Goal: Task Accomplishment & Management: Complete application form

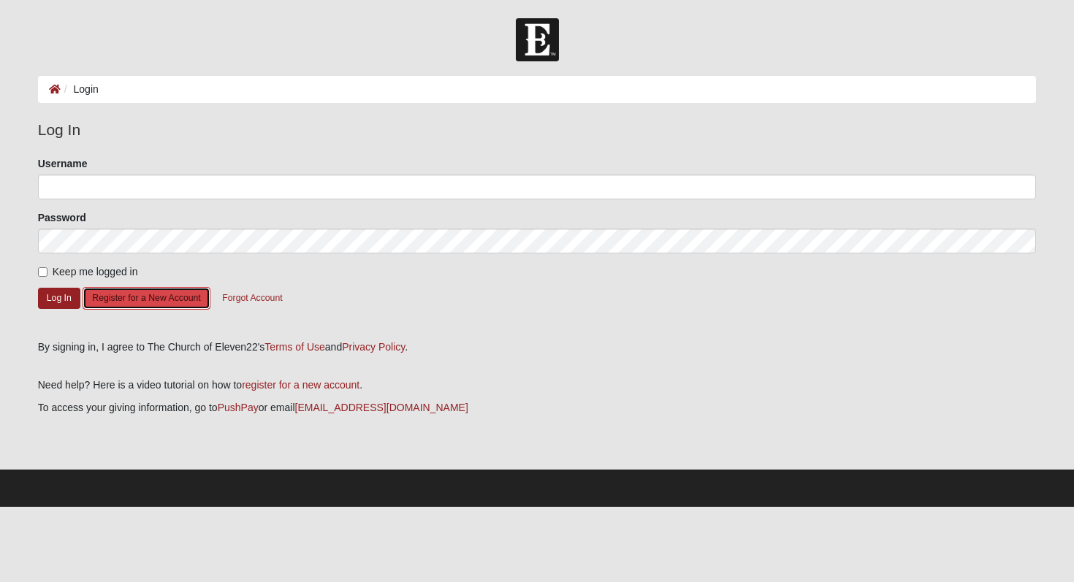
click at [174, 291] on button "Register for a New Account" at bounding box center [146, 298] width 127 height 23
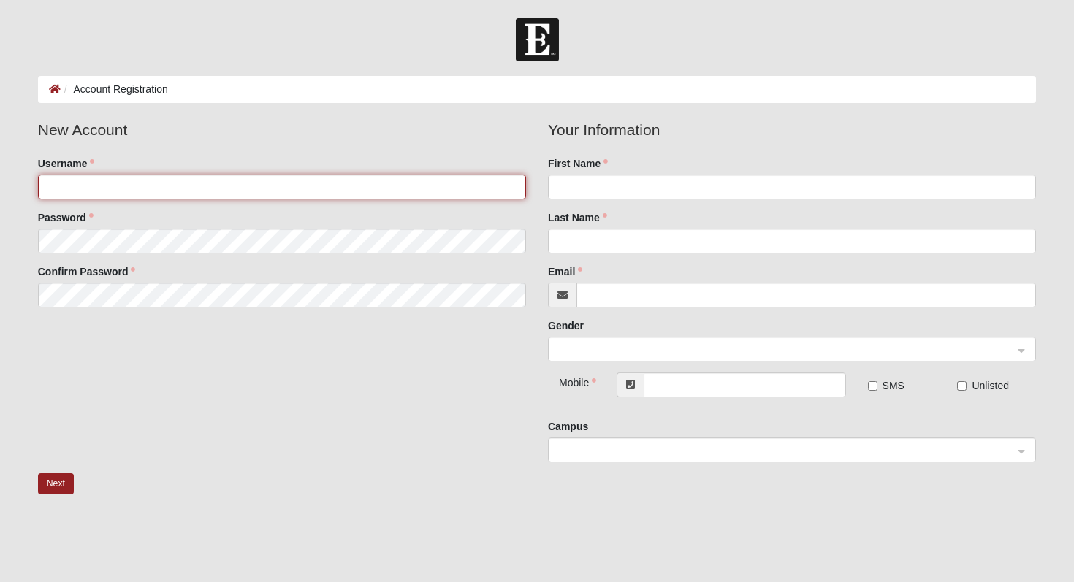
click at [211, 194] on input "Username" at bounding box center [282, 187] width 488 height 25
type input "wdietlein"
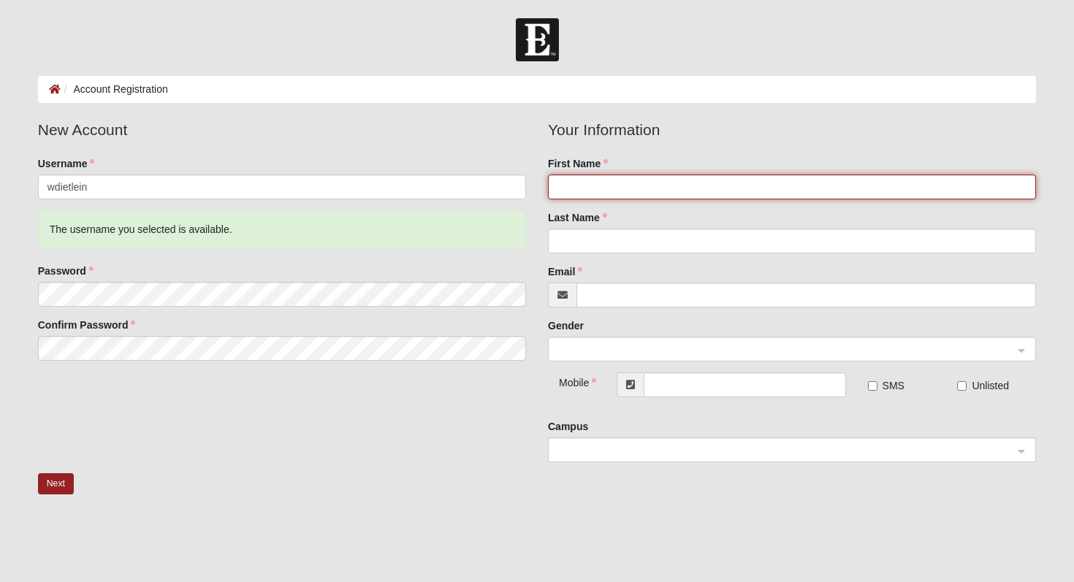
click at [606, 186] on input "First Name" at bounding box center [792, 187] width 488 height 25
type input "William"
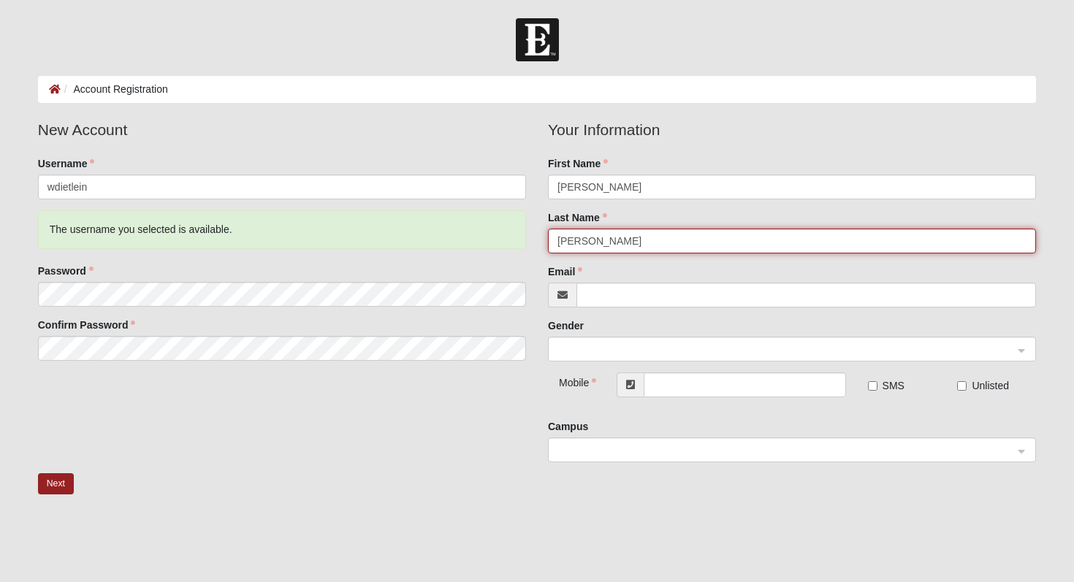
type input "Dietlein"
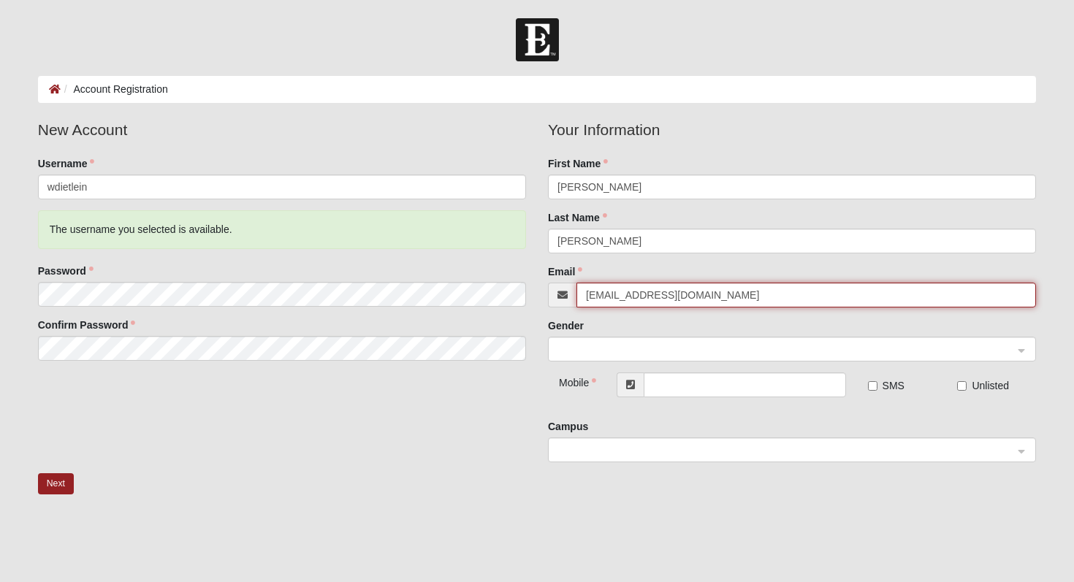
type input "wdietlein@gmail.com"
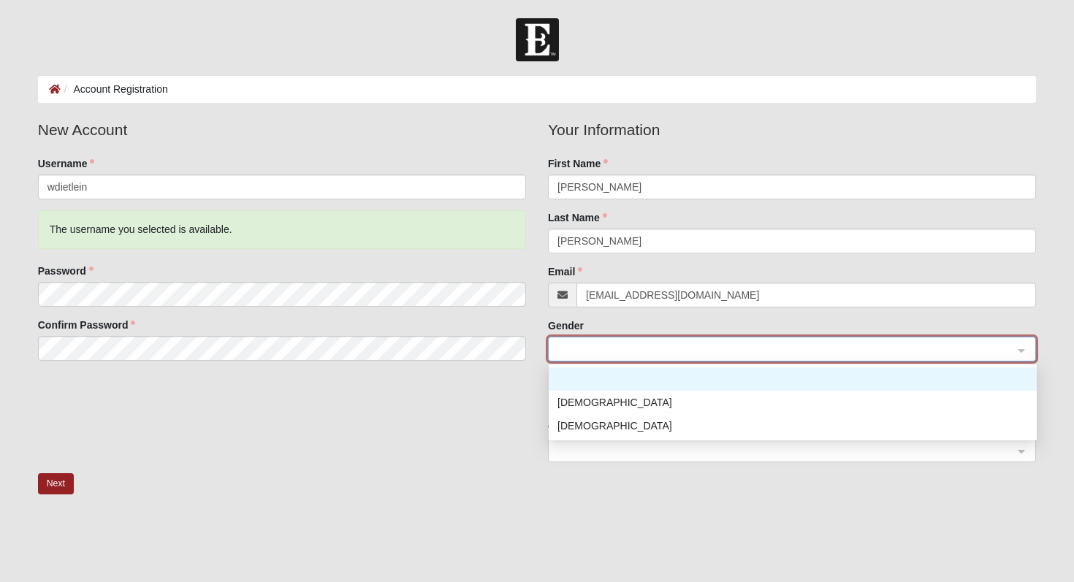
click at [969, 346] on span at bounding box center [785, 350] width 456 height 16
click at [936, 407] on div "Male" at bounding box center [792, 402] width 470 height 16
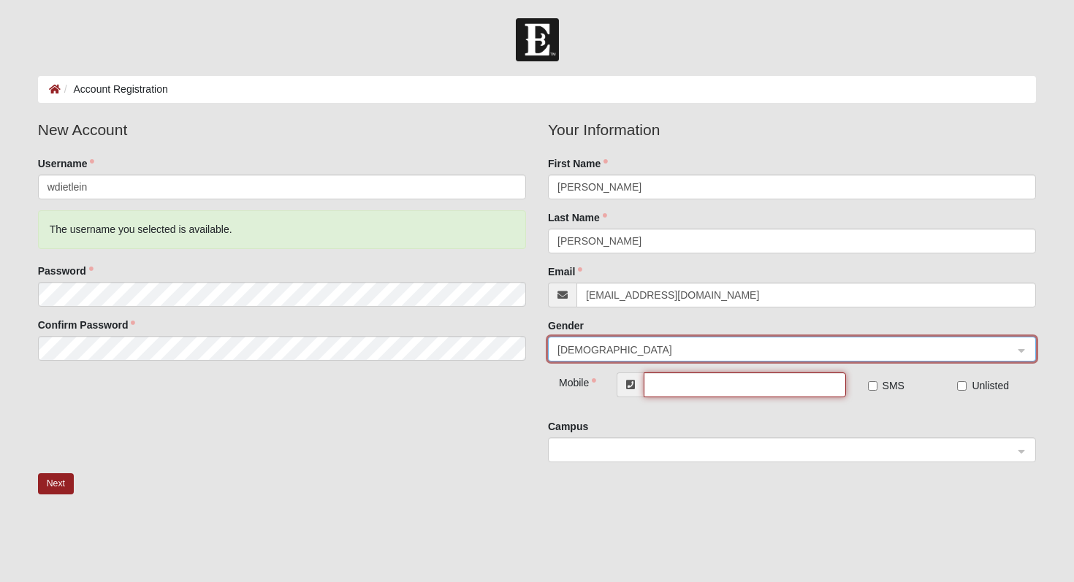
click at [794, 388] on input "text" at bounding box center [744, 384] width 202 height 25
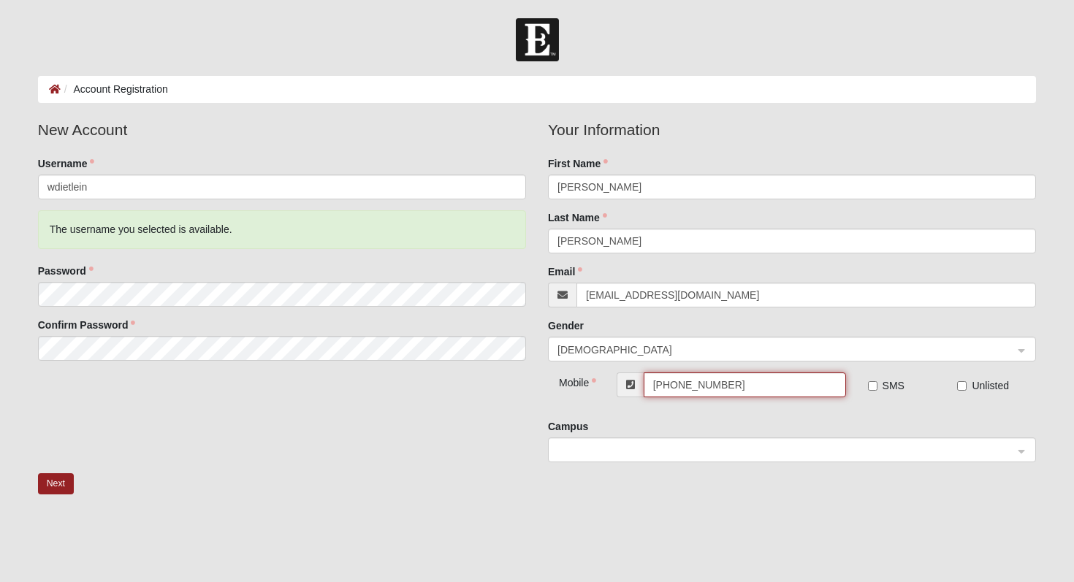
type input "(512) 818-7358"
click at [881, 413] on fieldset "Mobile (512) 818-7358 SMS Unlisted" at bounding box center [792, 395] width 488 height 47
click at [854, 453] on span at bounding box center [785, 451] width 456 height 16
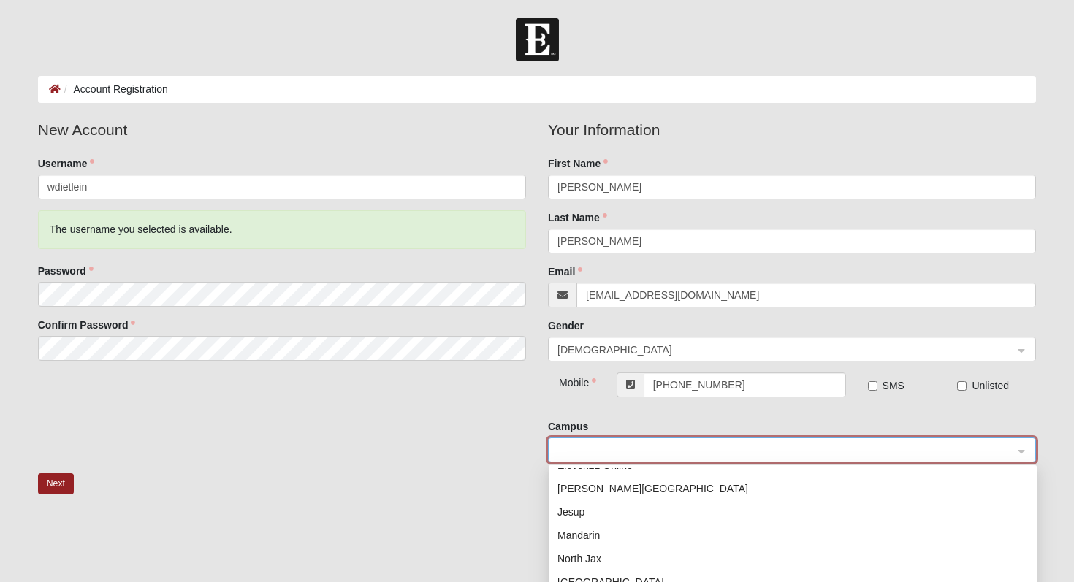
scroll to position [91, 0]
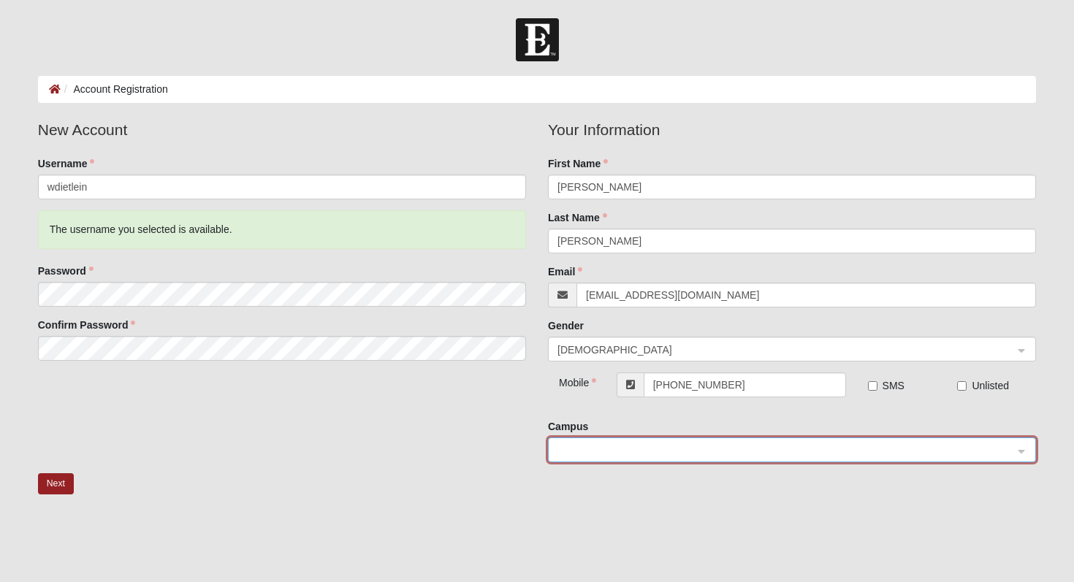
click at [478, 487] on div "Next" at bounding box center [537, 493] width 1020 height 41
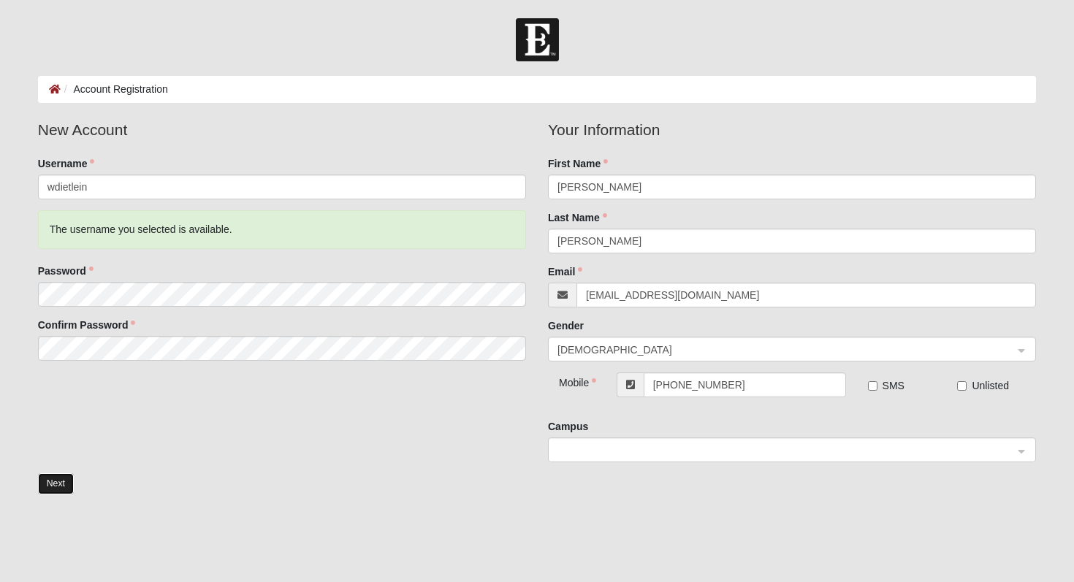
click at [55, 486] on button "Next" at bounding box center [56, 483] width 36 height 21
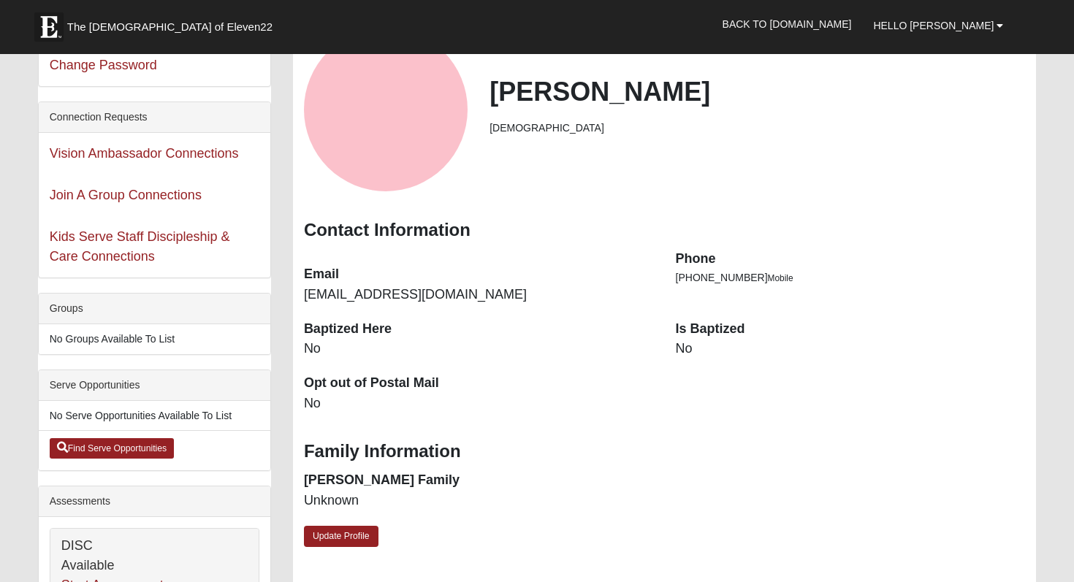
scroll to position [50, 0]
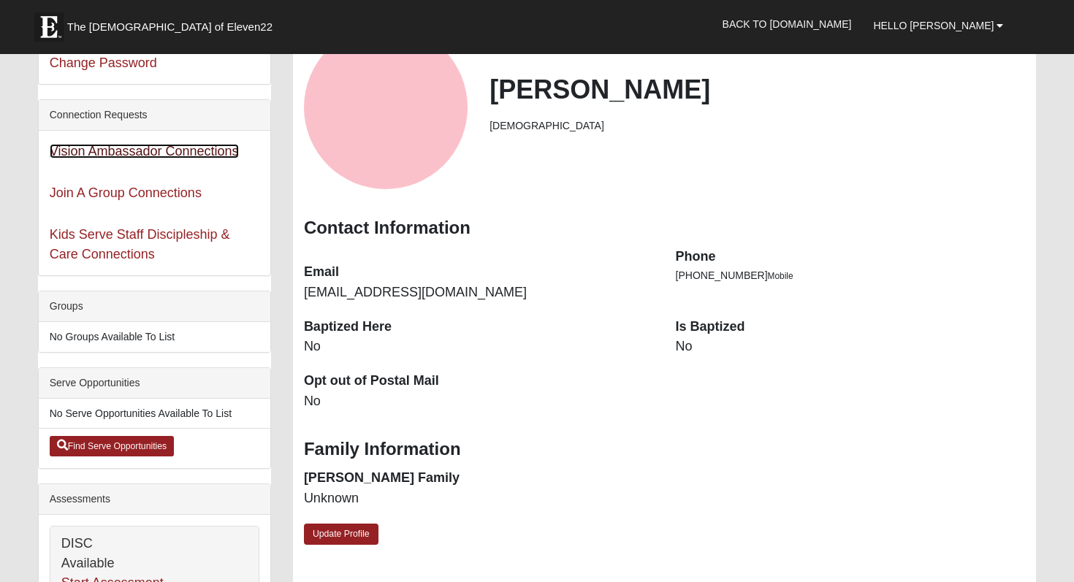
click at [190, 157] on link "Vision Ambassador Connections" at bounding box center [144, 151] width 189 height 15
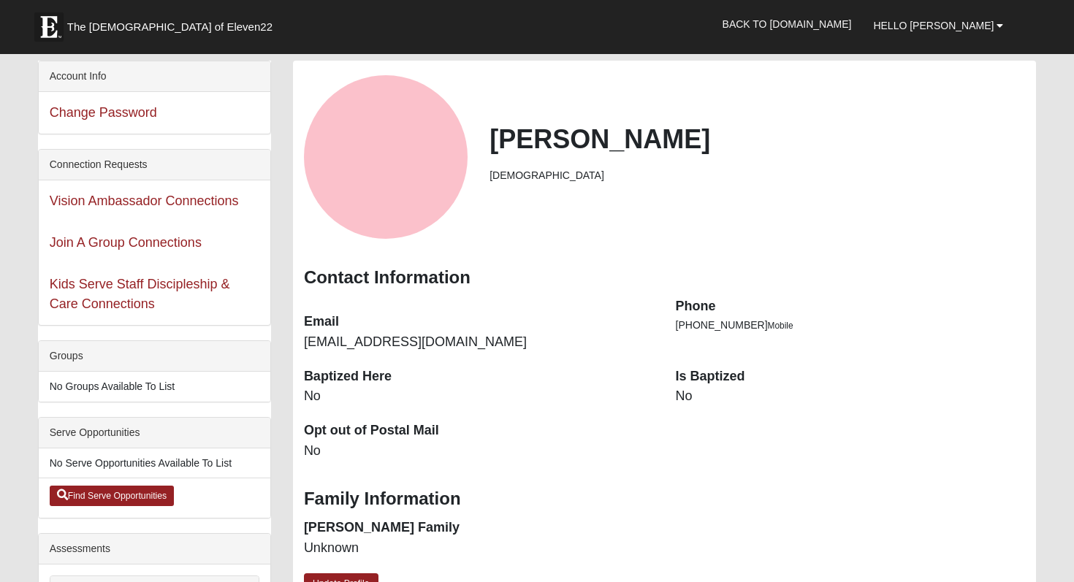
scroll to position [50, 0]
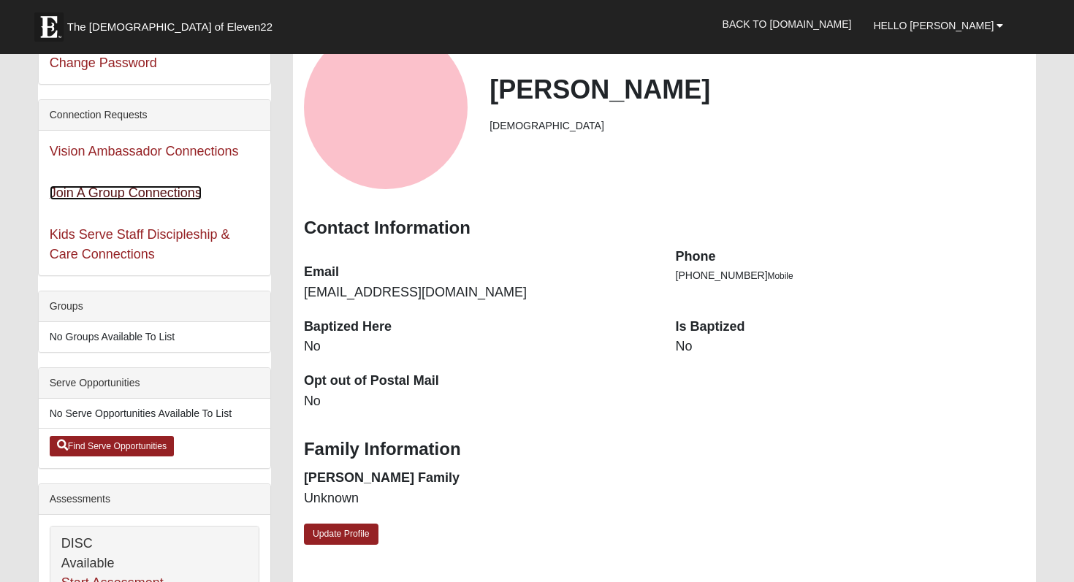
click at [66, 186] on link "Join A Group Connections" at bounding box center [126, 192] width 152 height 15
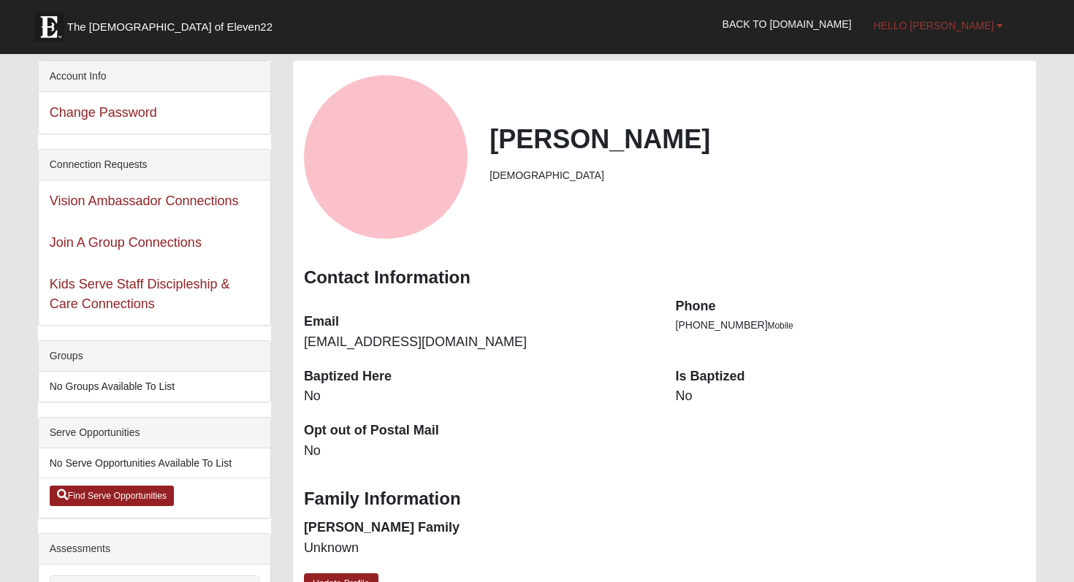
click at [937, 31] on link "Hello [PERSON_NAME]" at bounding box center [938, 25] width 152 height 37
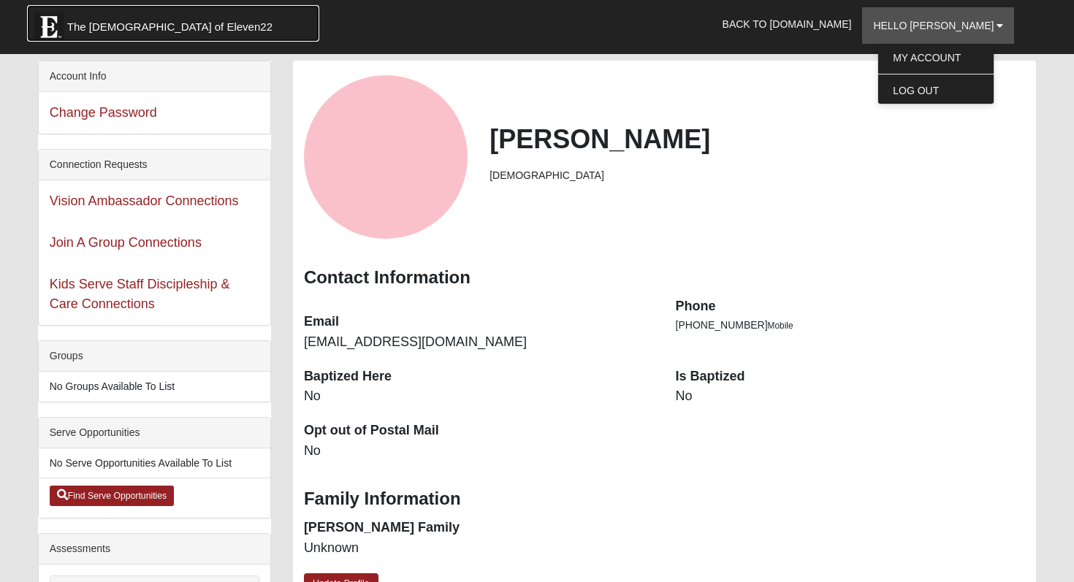
click at [74, 27] on span "The Church of Eleven22" at bounding box center [169, 27] width 205 height 15
